Goal: Information Seeking & Learning: Learn about a topic

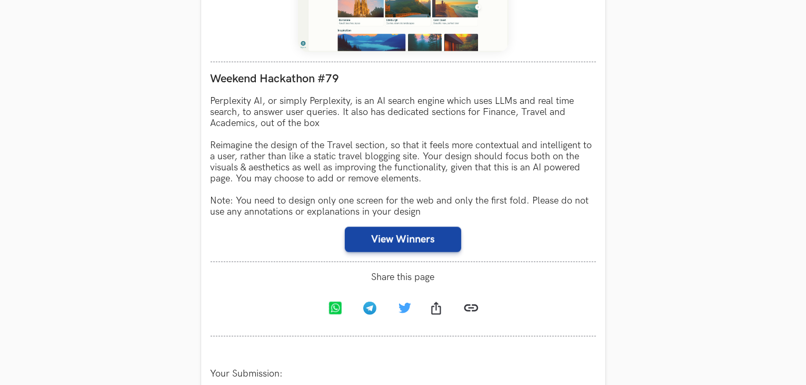
scroll to position [790, 0]
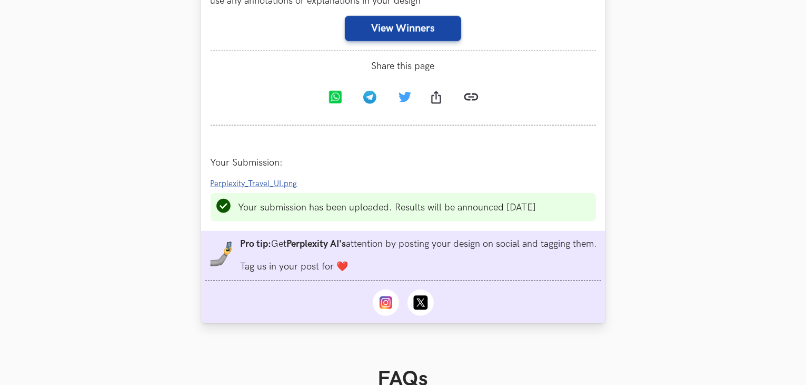
click at [282, 185] on span "Perplexity_Travel_UI.png" at bounding box center [254, 183] width 87 height 9
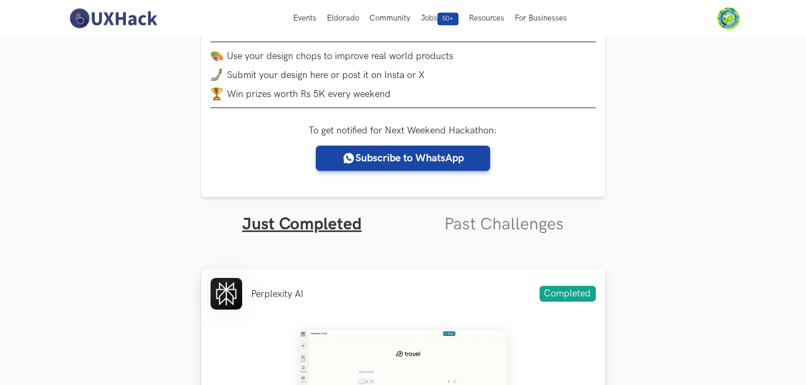
scroll to position [0, 0]
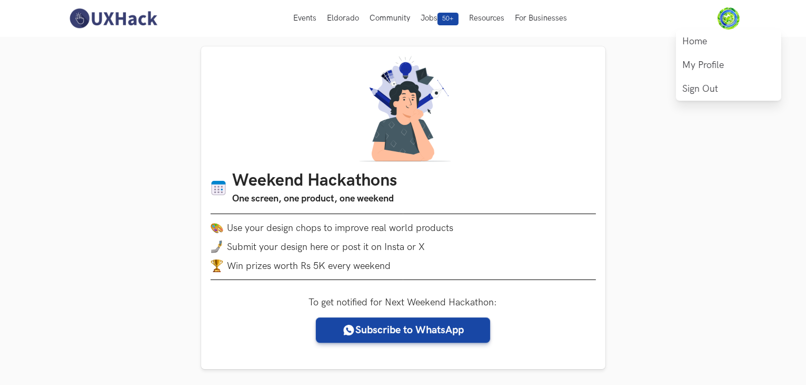
click at [728, 16] on img at bounding box center [729, 18] width 22 height 22
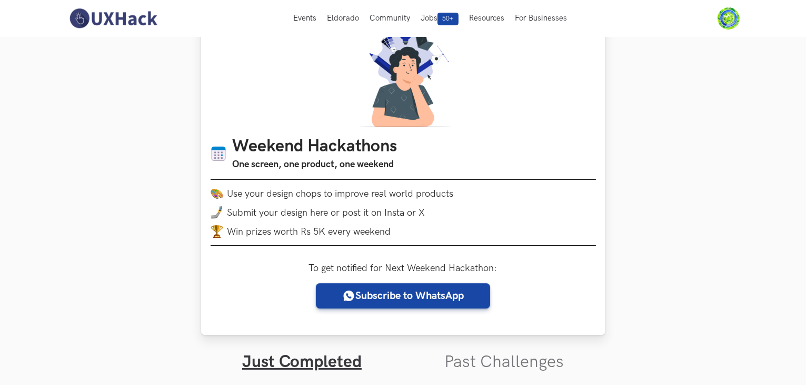
scroll to position [53, 0]
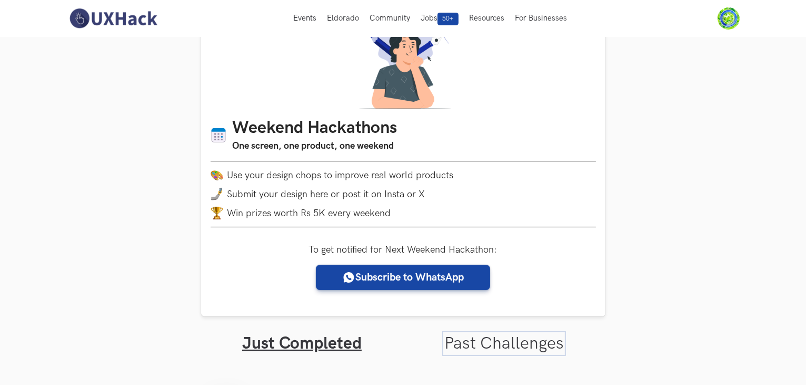
click at [487, 341] on link "Past Challenges" at bounding box center [505, 343] width 120 height 21
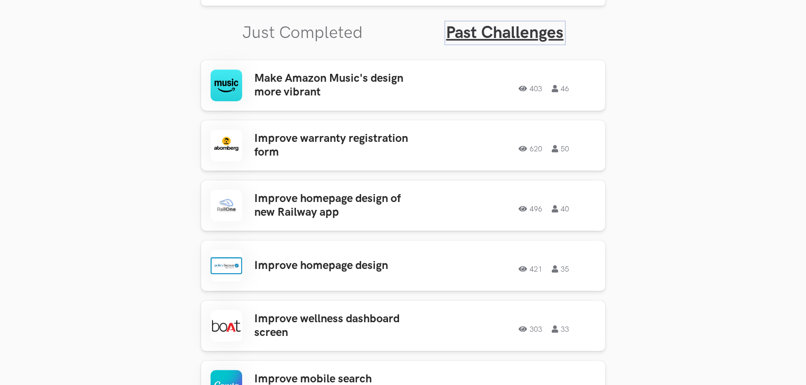
scroll to position [369, 0]
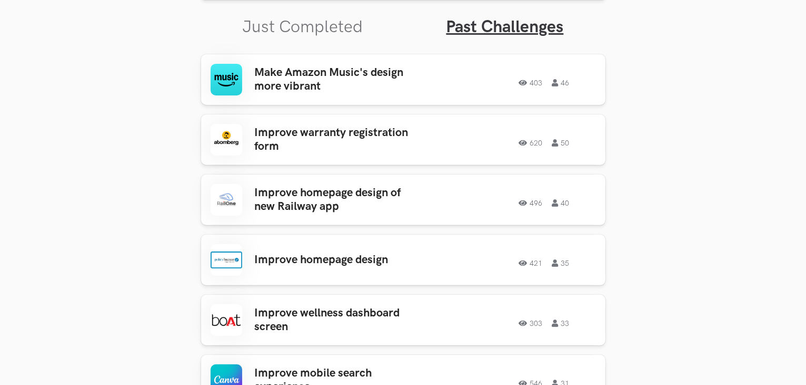
click at [775, 203] on section "Weekend Hackathons One screen, one product, one weekend Use your design chops t…" at bounding box center [403, 388] width 806 height 1441
click at [352, 83] on h3 "Make Amazon Music's design more vibrant" at bounding box center [337, 80] width 164 height 28
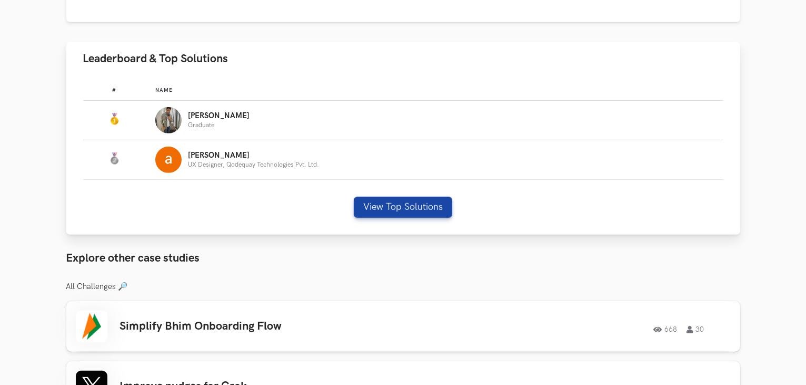
scroll to position [685, 0]
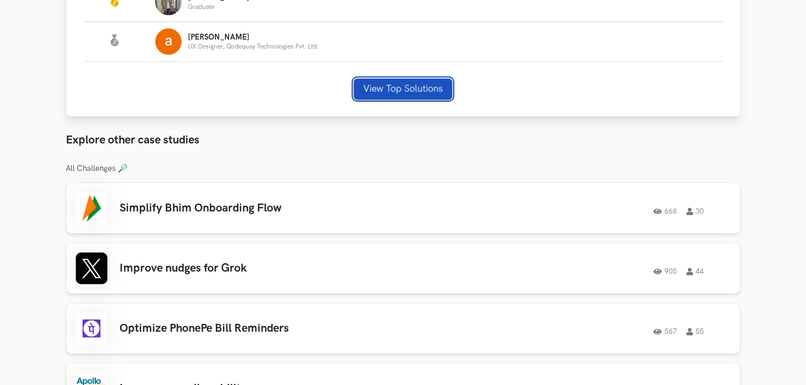
click at [381, 86] on button "View Top Solutions" at bounding box center [403, 88] width 98 height 21
